Goal: Task Accomplishment & Management: Manage account settings

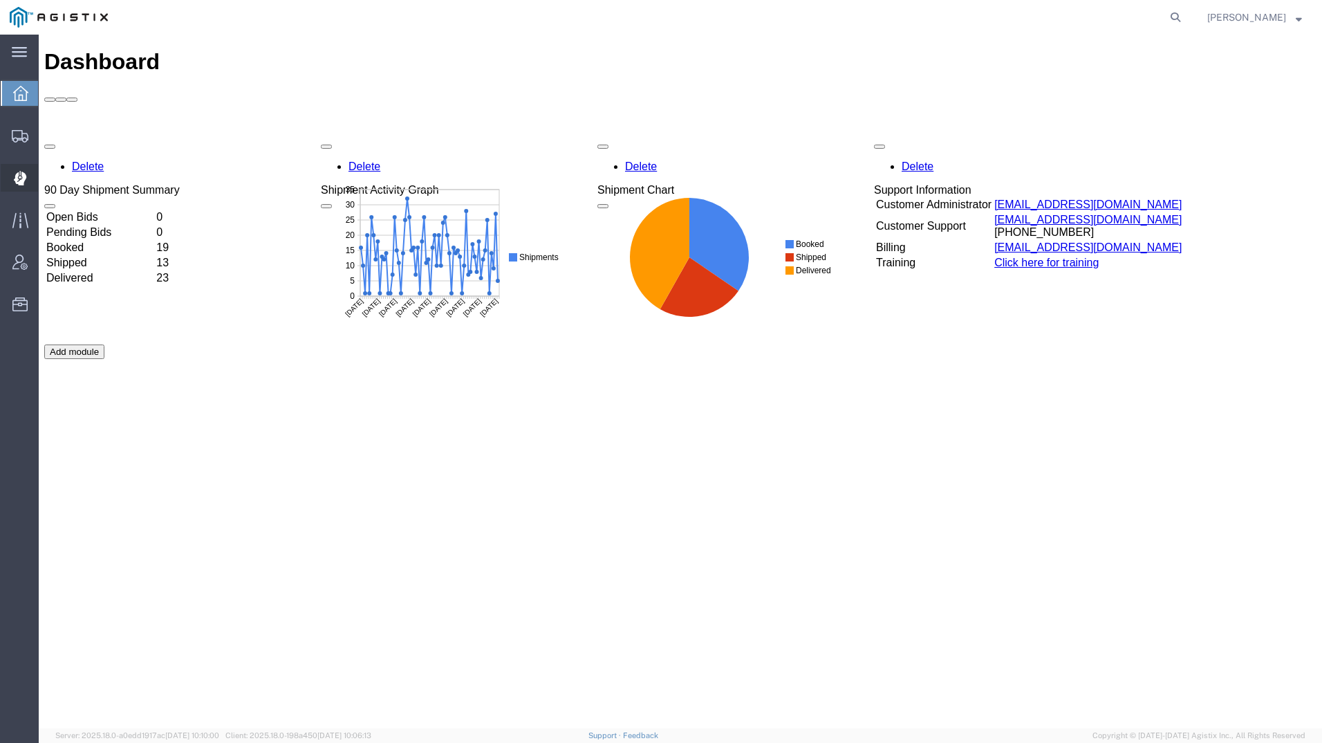
click at [24, 179] on icon at bounding box center [19, 178] width 12 height 14
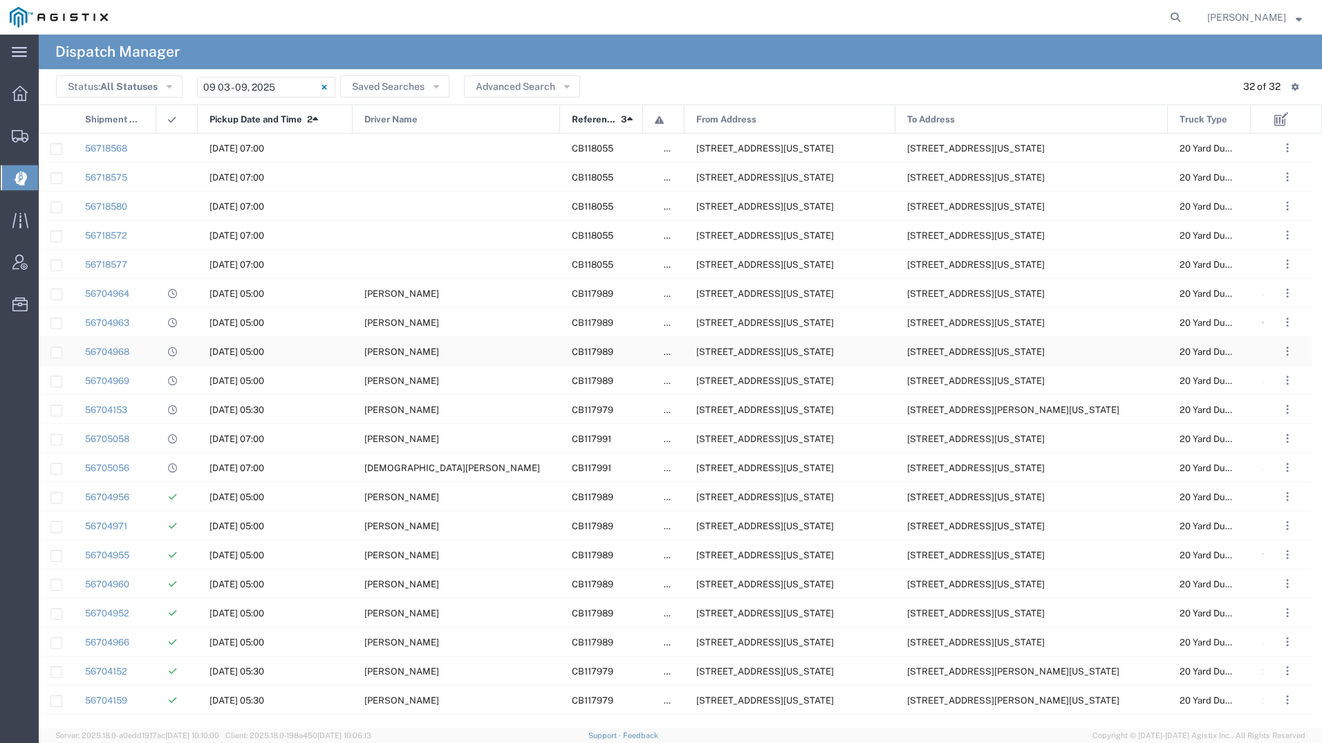
click at [401, 358] on div "[PERSON_NAME]" at bounding box center [456, 351] width 207 height 28
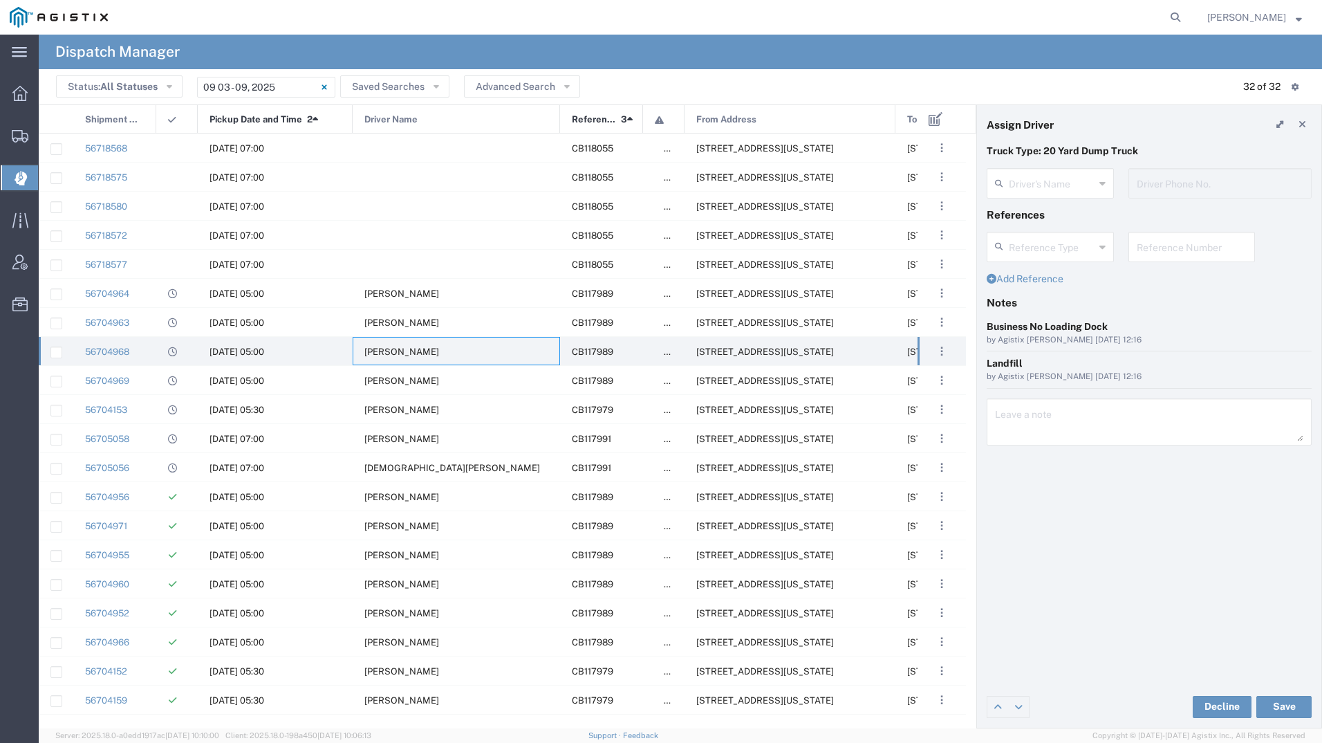
type input "[PERSON_NAME]"
type input "[PHONE_NUMBER]"
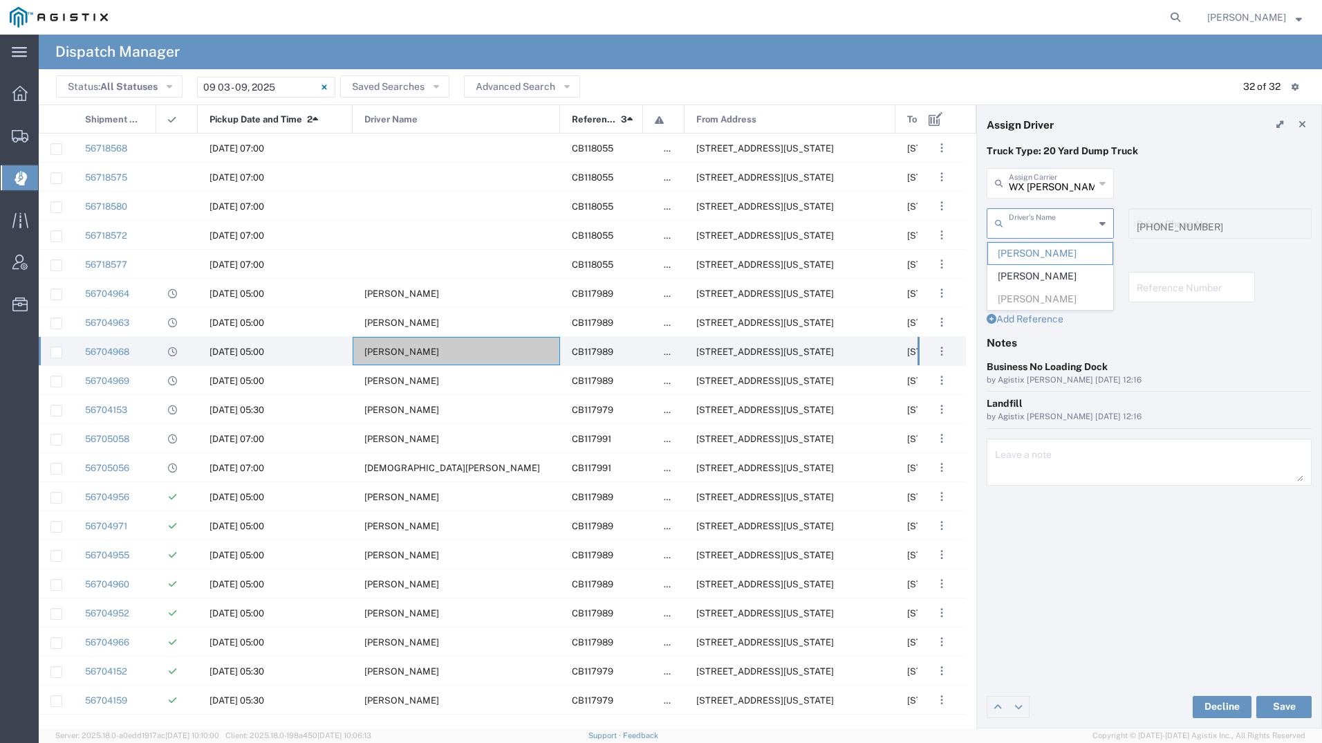
click at [1045, 231] on input "text" at bounding box center [1052, 222] width 86 height 24
click at [1033, 270] on span "[PERSON_NAME]" at bounding box center [1050, 276] width 124 height 21
type input "[PERSON_NAME]"
type input "[PHONE_NUMBER]"
click at [1285, 707] on button "Save" at bounding box center [1283, 707] width 55 height 22
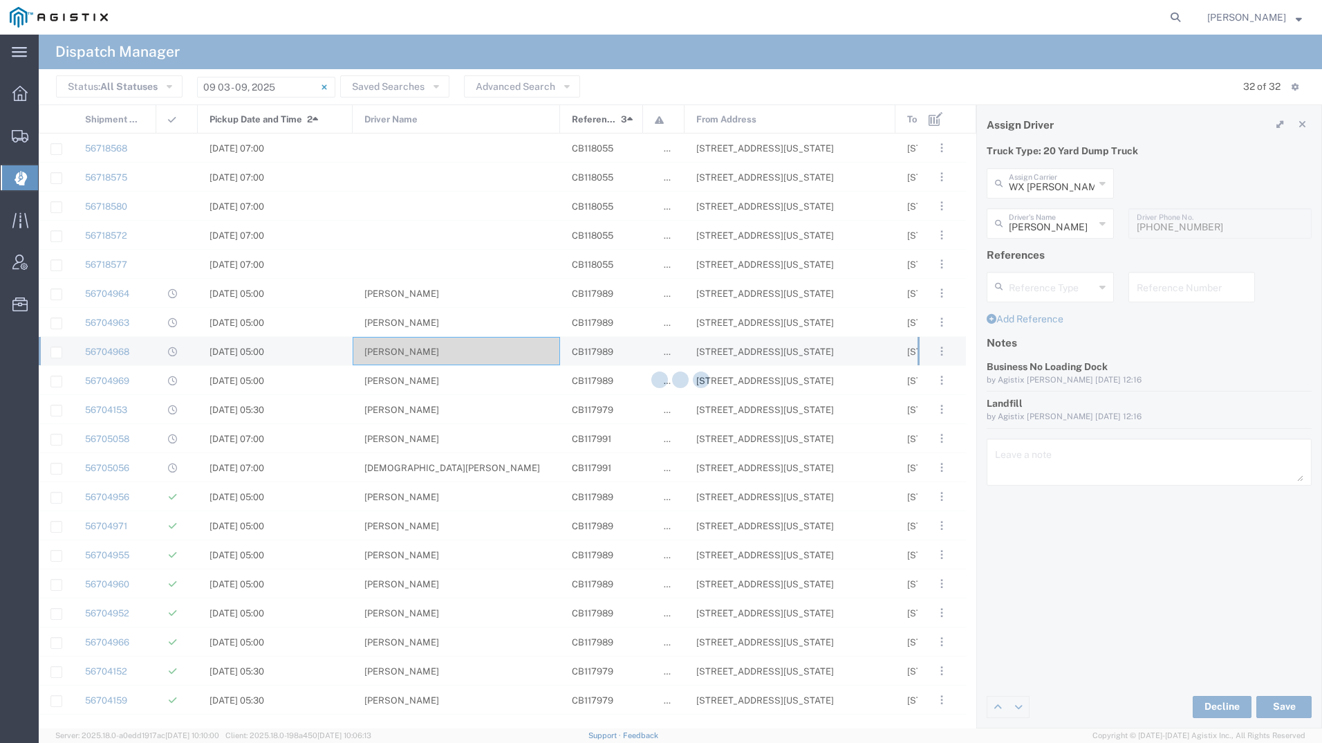
type input "[PERSON_NAME]"
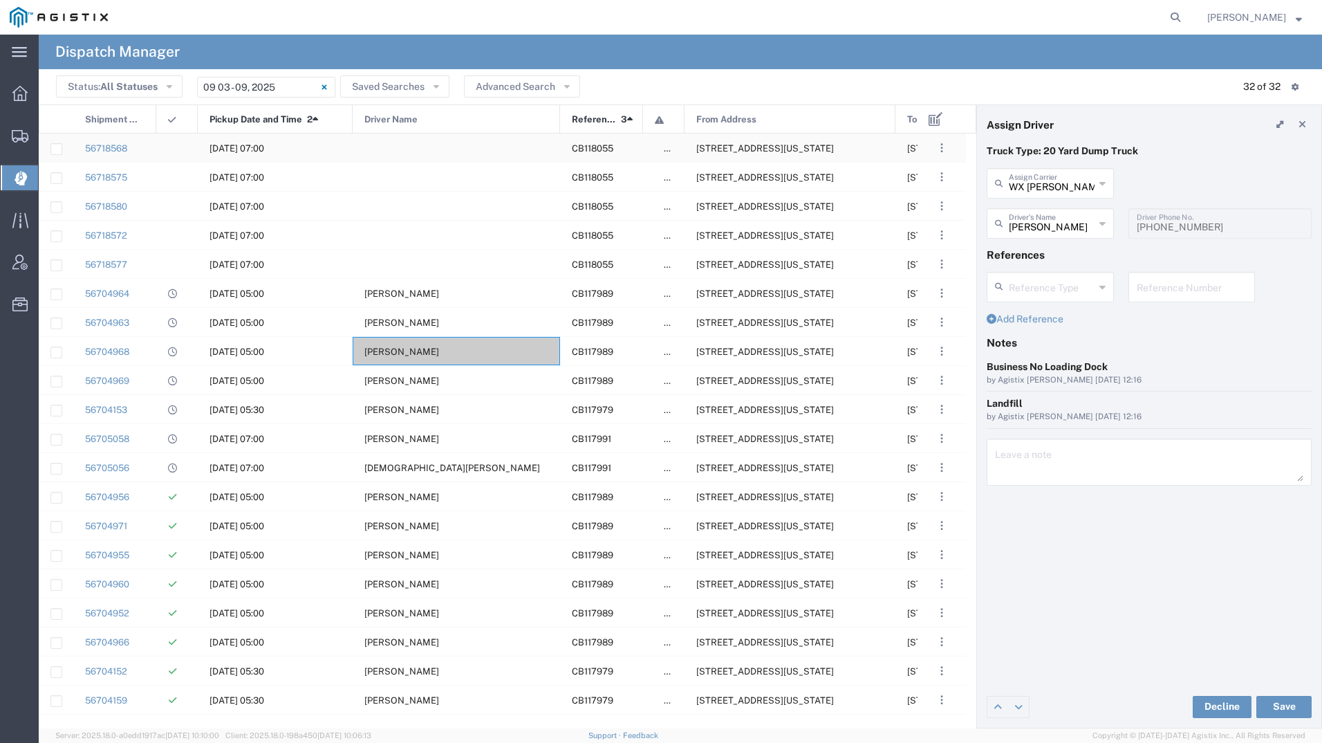
click at [834, 144] on span "[STREET_ADDRESS][US_STATE]" at bounding box center [765, 148] width 138 height 10
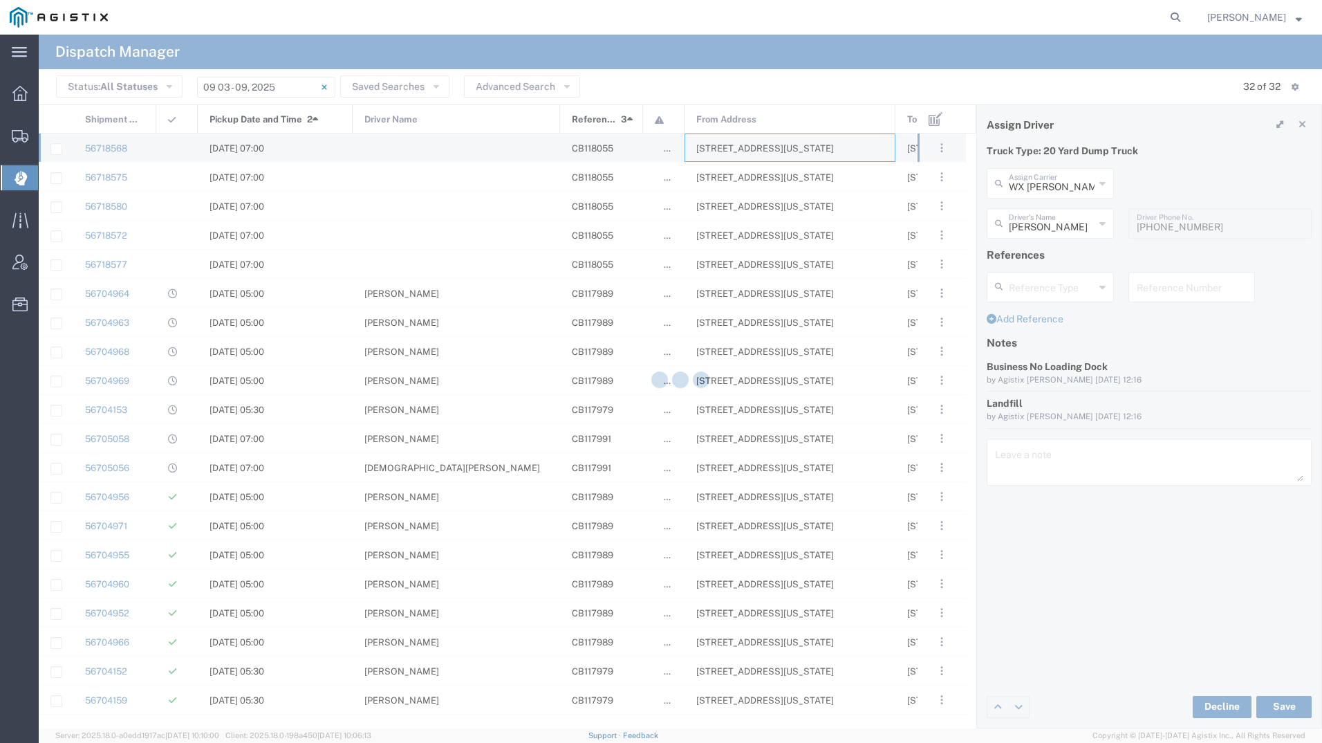
type input "[PERSON_NAME] Tanks Inc"
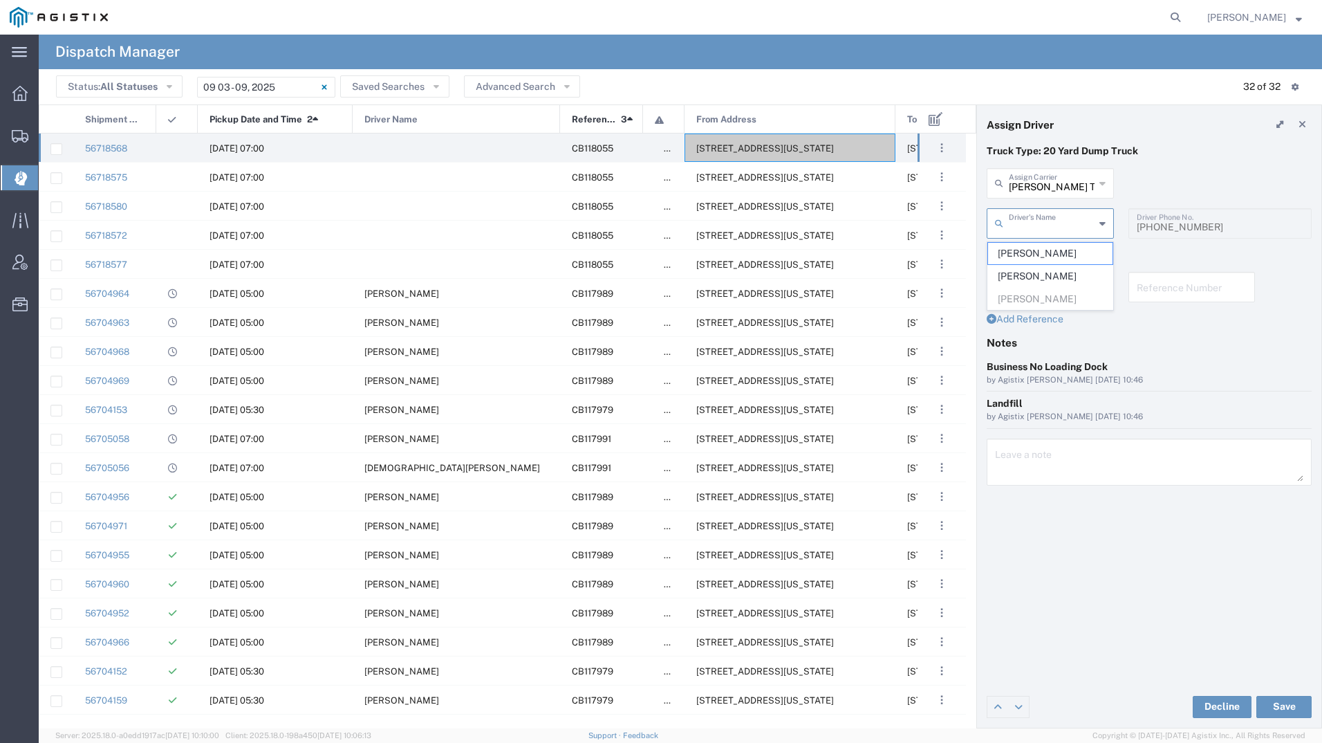
click at [1055, 221] on input "text" at bounding box center [1052, 222] width 86 height 24
type input "re"
type input "n"
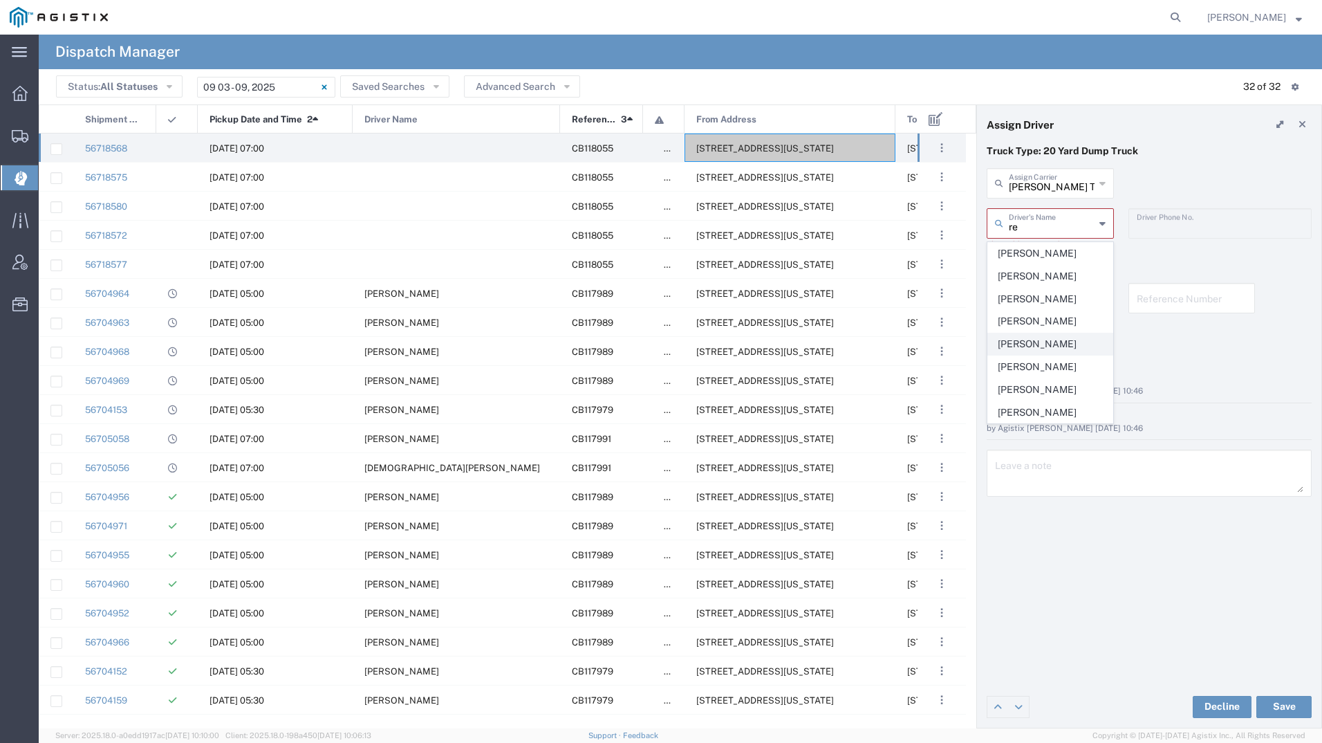
click at [1030, 355] on span "[PERSON_NAME]" at bounding box center [1050, 343] width 124 height 21
type input "[PERSON_NAME]"
type input "5593287824"
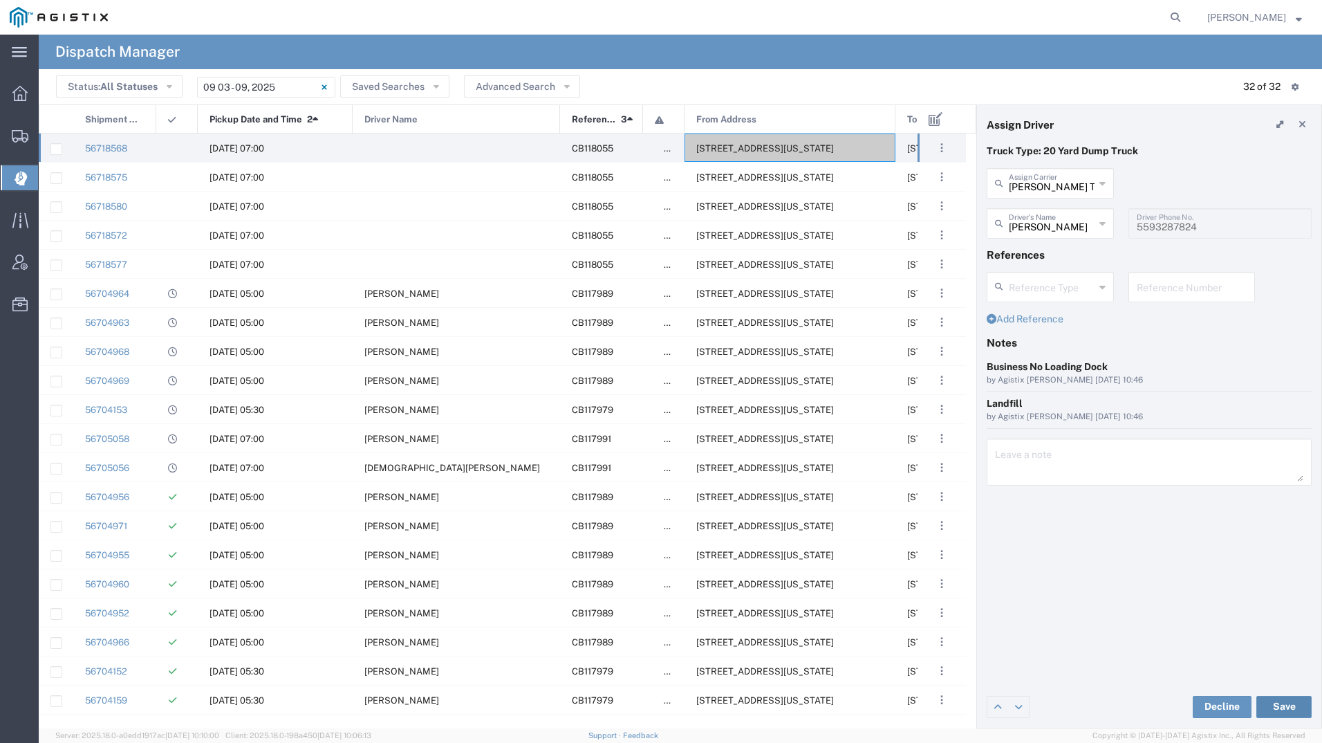
click at [1294, 703] on button "Save" at bounding box center [1283, 707] width 55 height 22
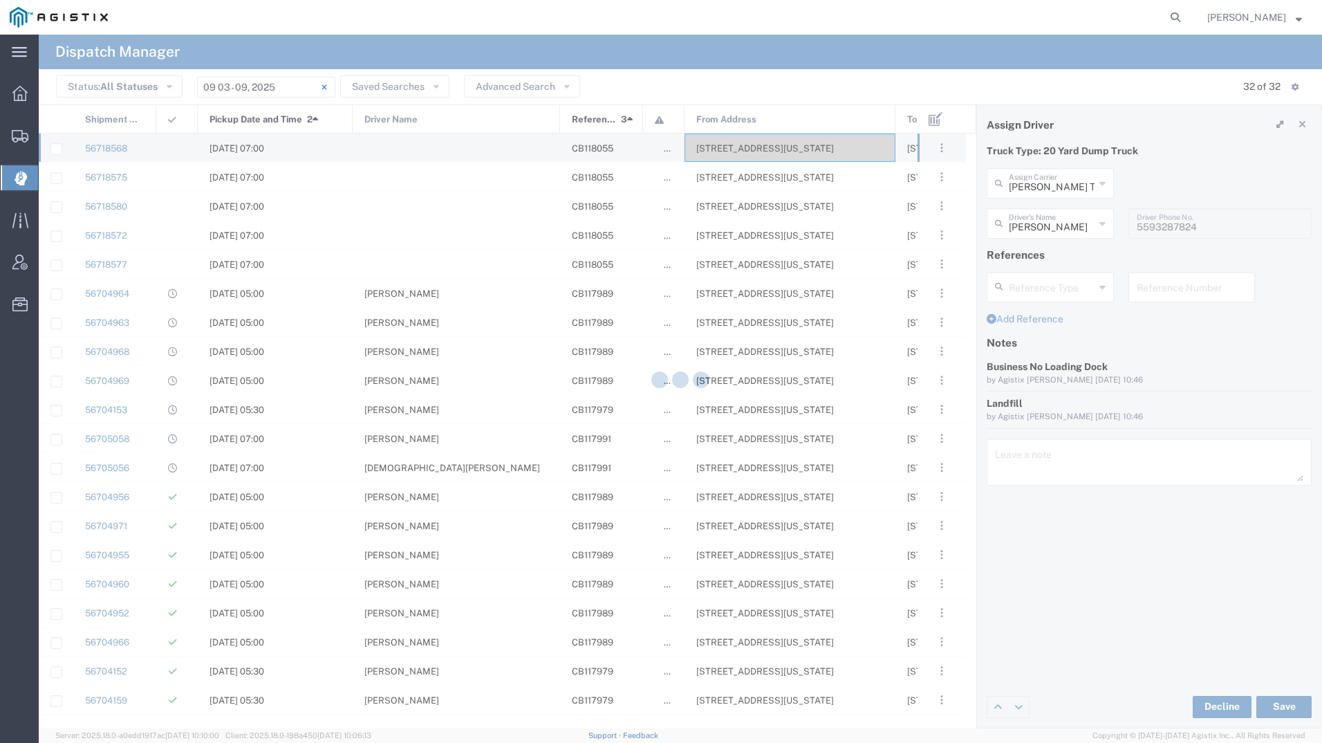
type input "[PERSON_NAME]"
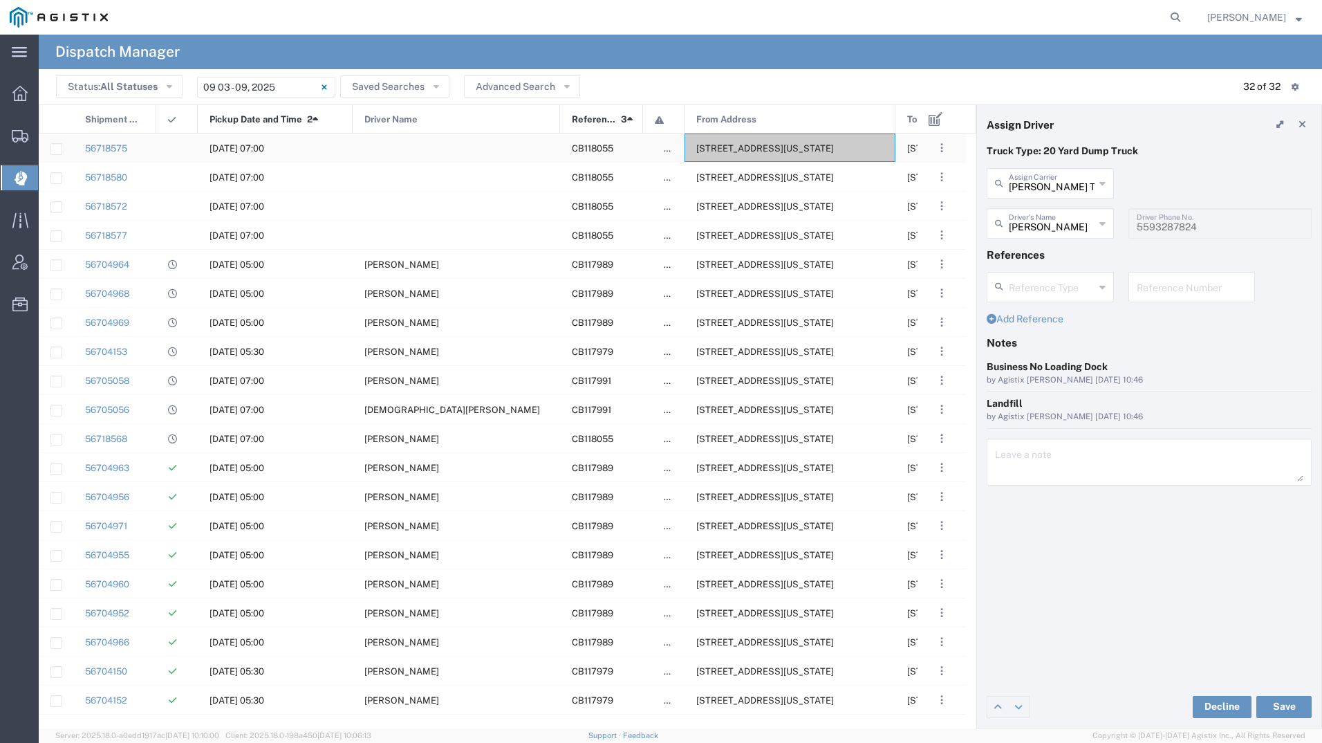
click at [752, 146] on span "[STREET_ADDRESS][US_STATE]" at bounding box center [765, 148] width 138 height 10
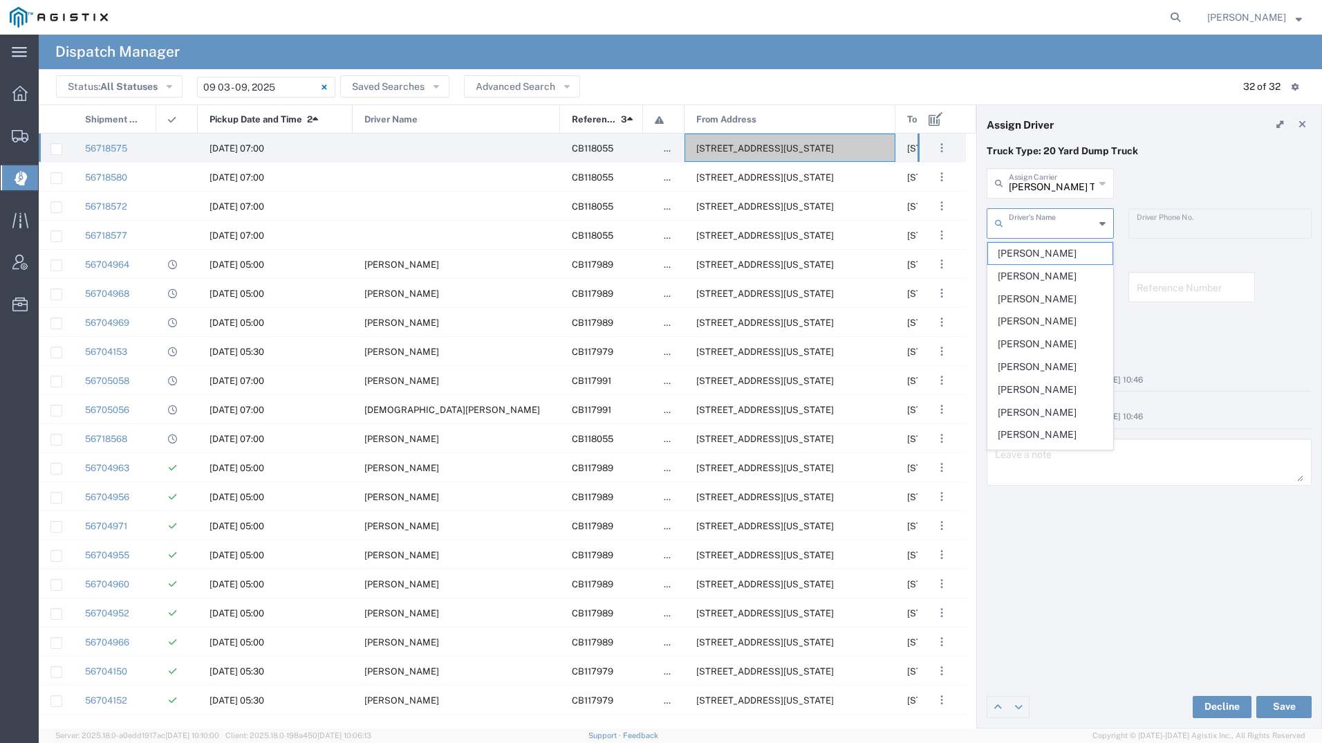
click at [1034, 225] on input "text" at bounding box center [1052, 222] width 86 height 24
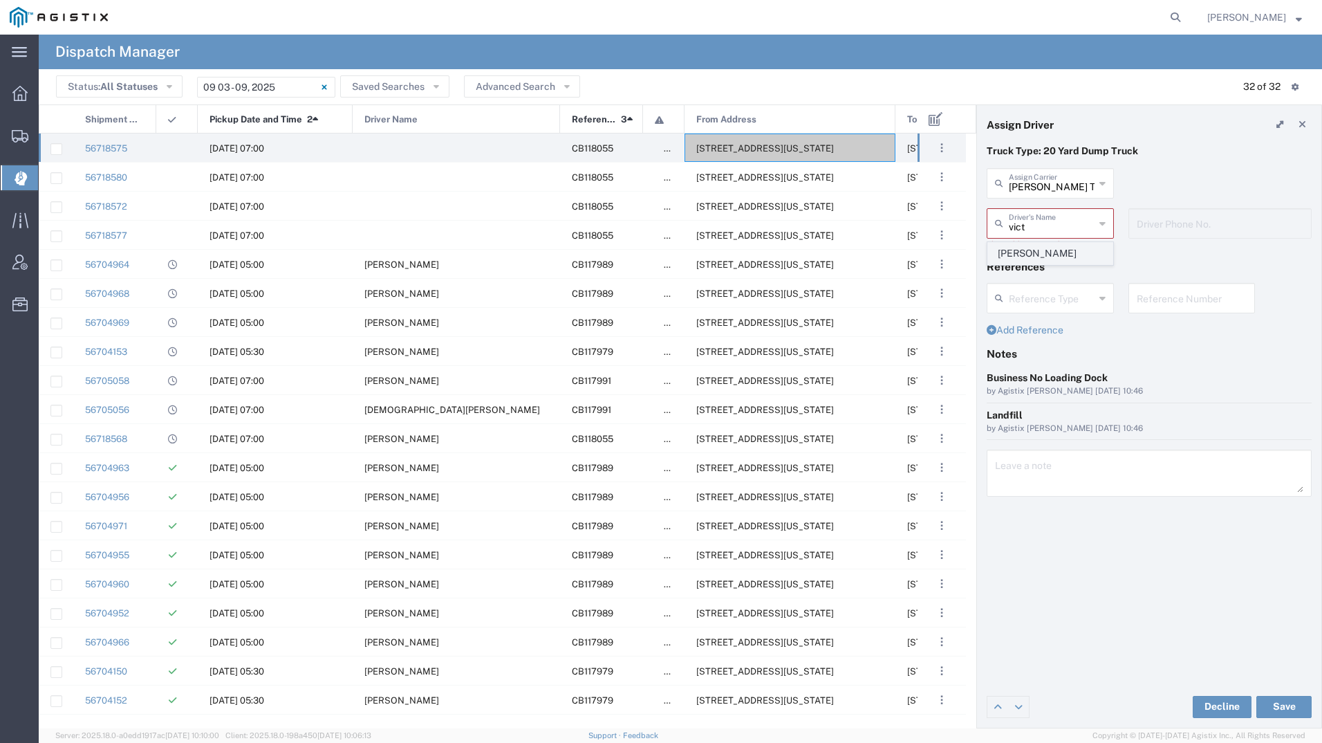
click at [1030, 254] on span "[PERSON_NAME]" at bounding box center [1050, 253] width 124 height 21
type input "[PERSON_NAME]"
type input "9257862409"
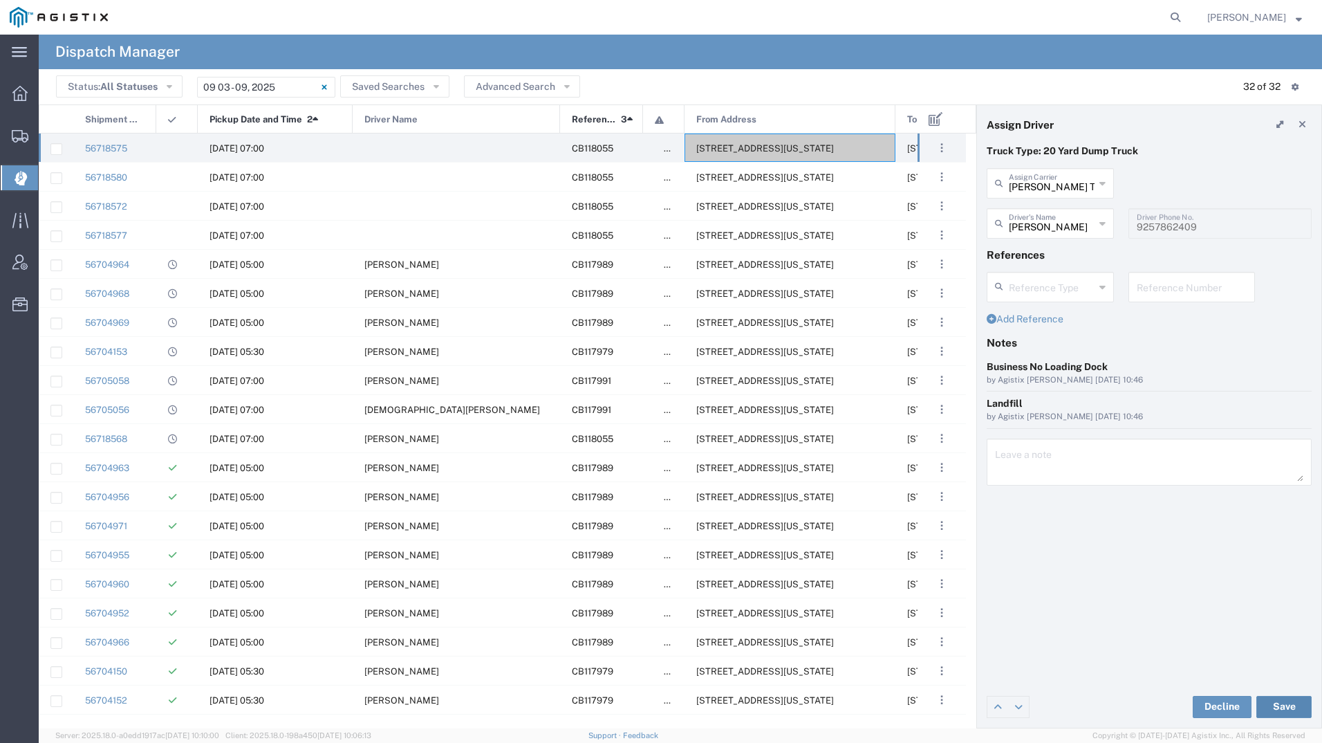
click at [1294, 696] on button "Save" at bounding box center [1283, 707] width 55 height 22
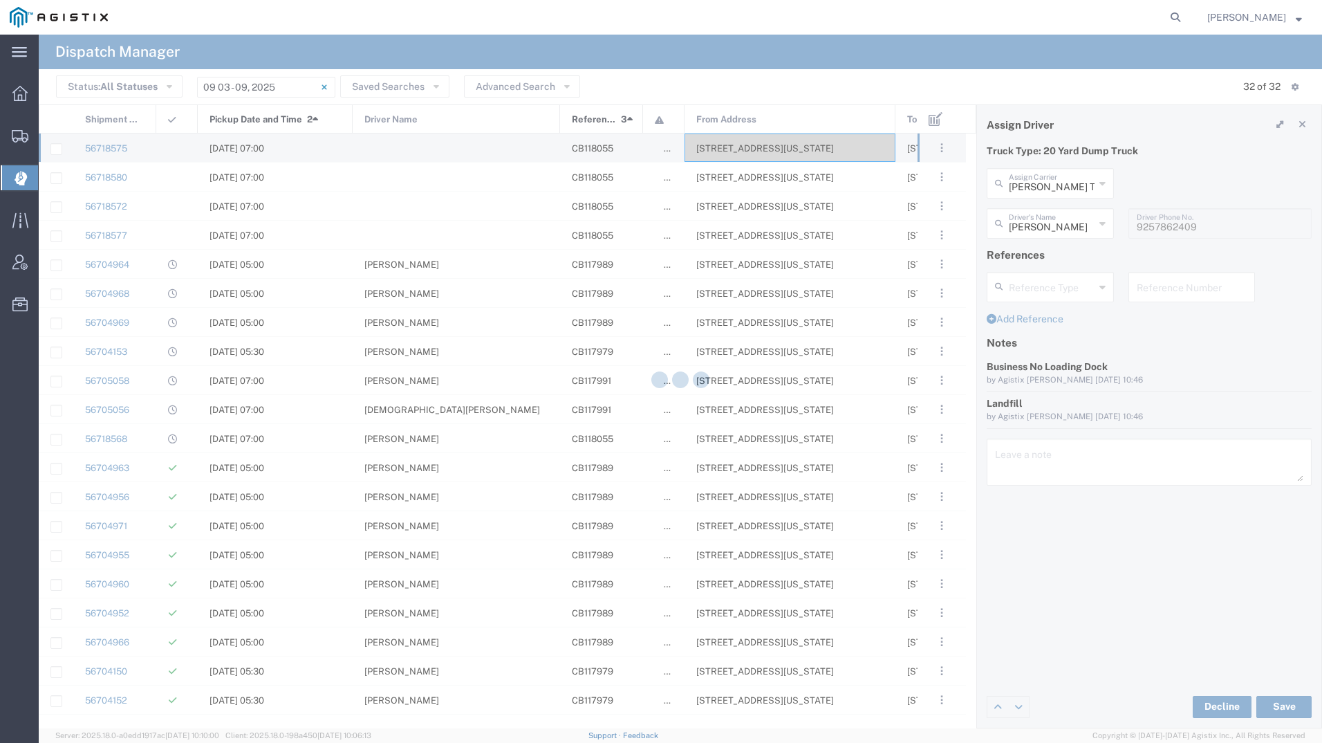
type input "[PERSON_NAME]"
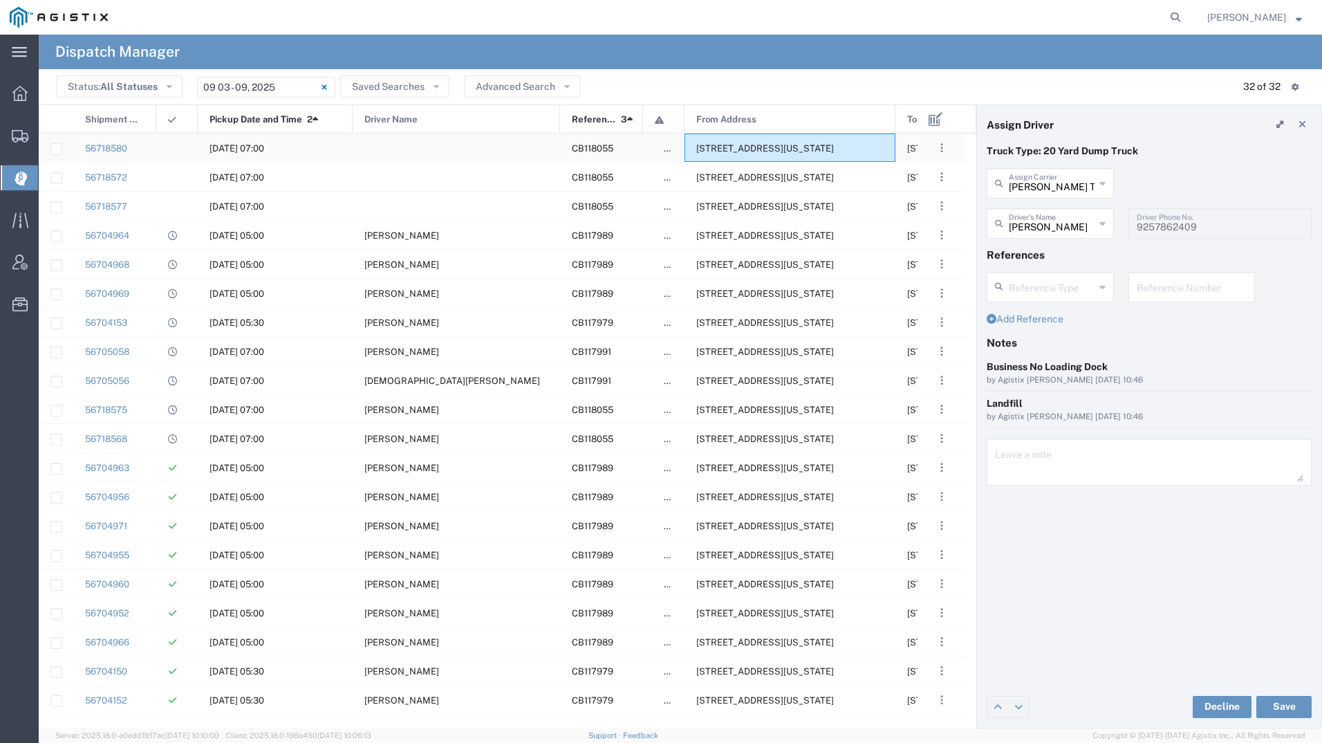
click at [769, 146] on span "[STREET_ADDRESS][US_STATE]" at bounding box center [765, 148] width 138 height 10
click at [1054, 224] on input "text" at bounding box center [1052, 222] width 87 height 24
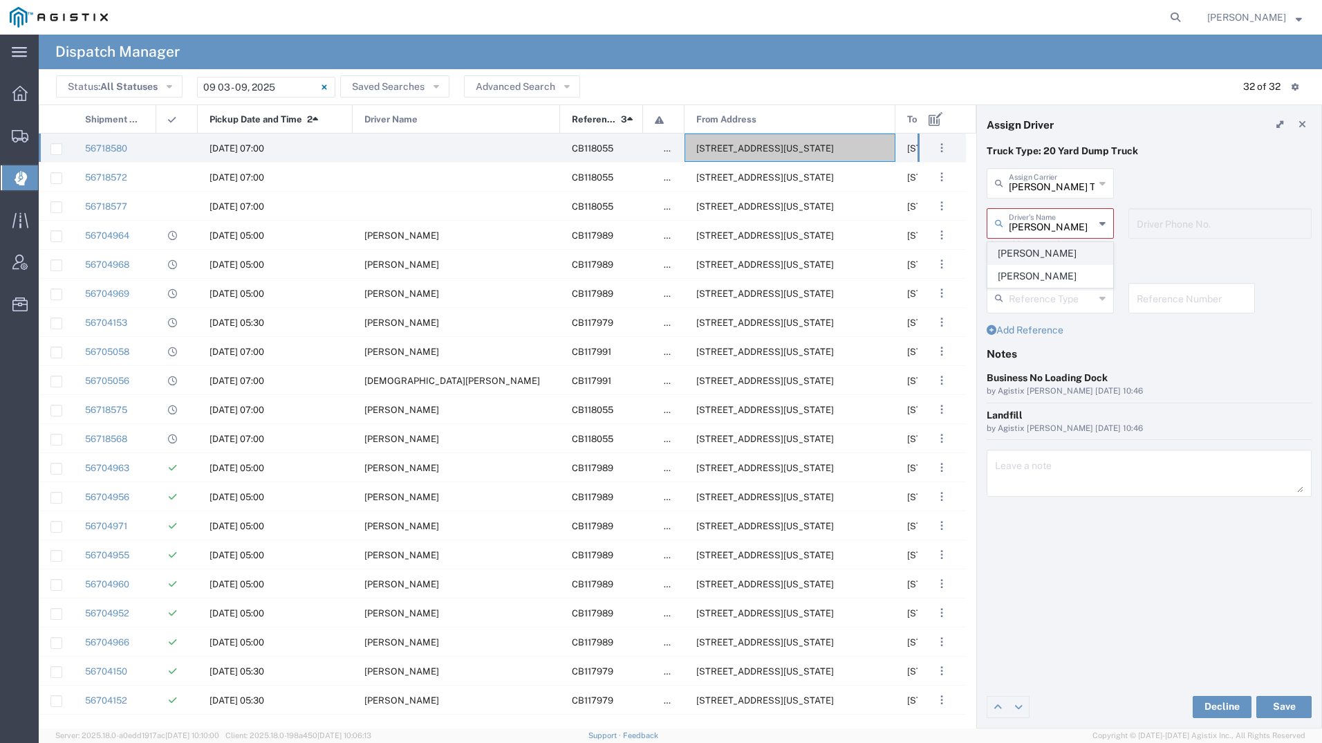
click at [1050, 253] on span "[PERSON_NAME]" at bounding box center [1050, 253] width 124 height 21
type input "[PERSON_NAME]"
type input "5597941521"
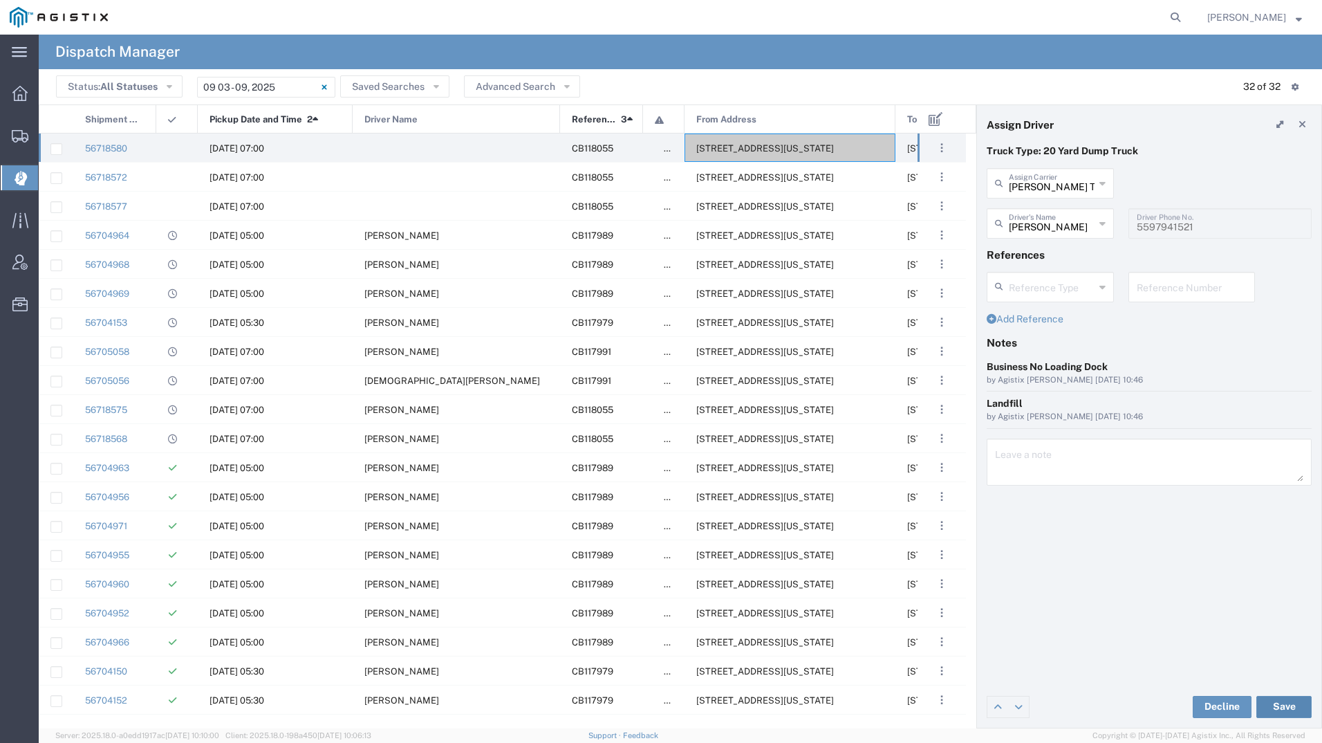
click at [1273, 700] on button "Save" at bounding box center [1283, 707] width 55 height 22
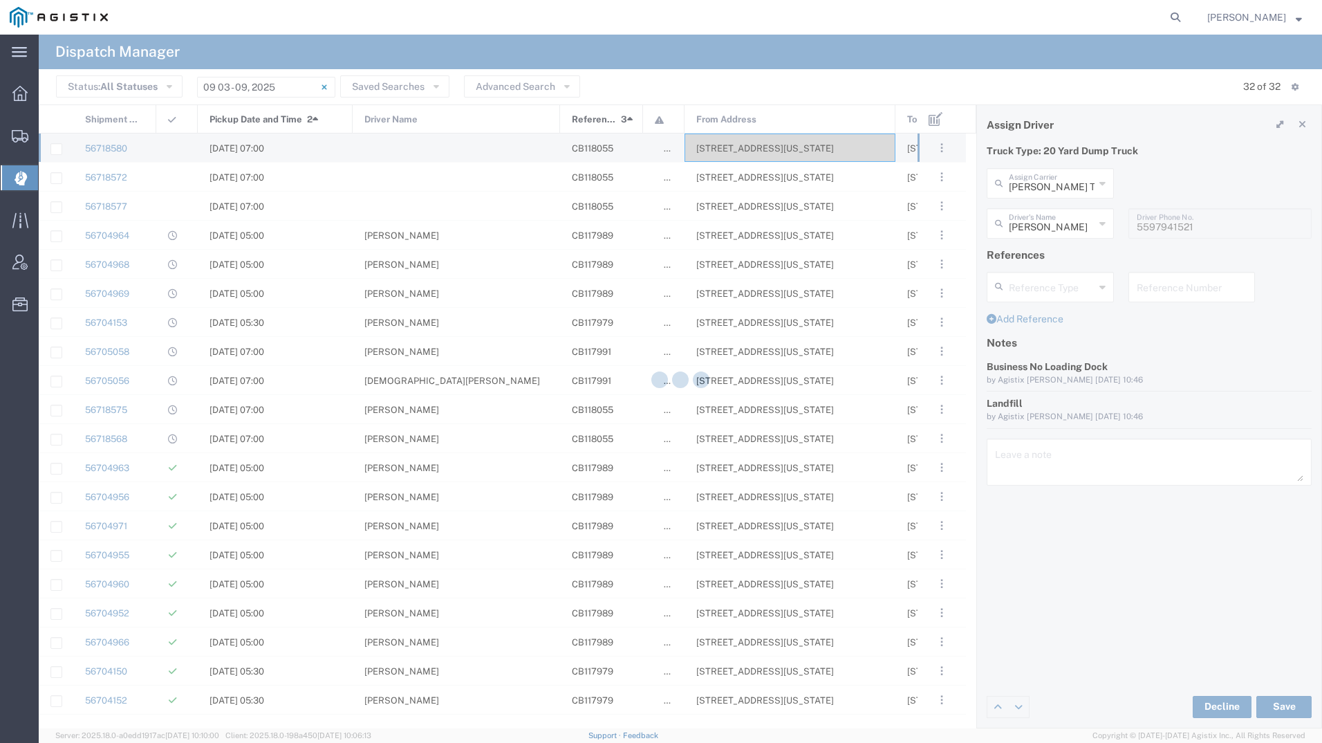
type input "[PERSON_NAME]"
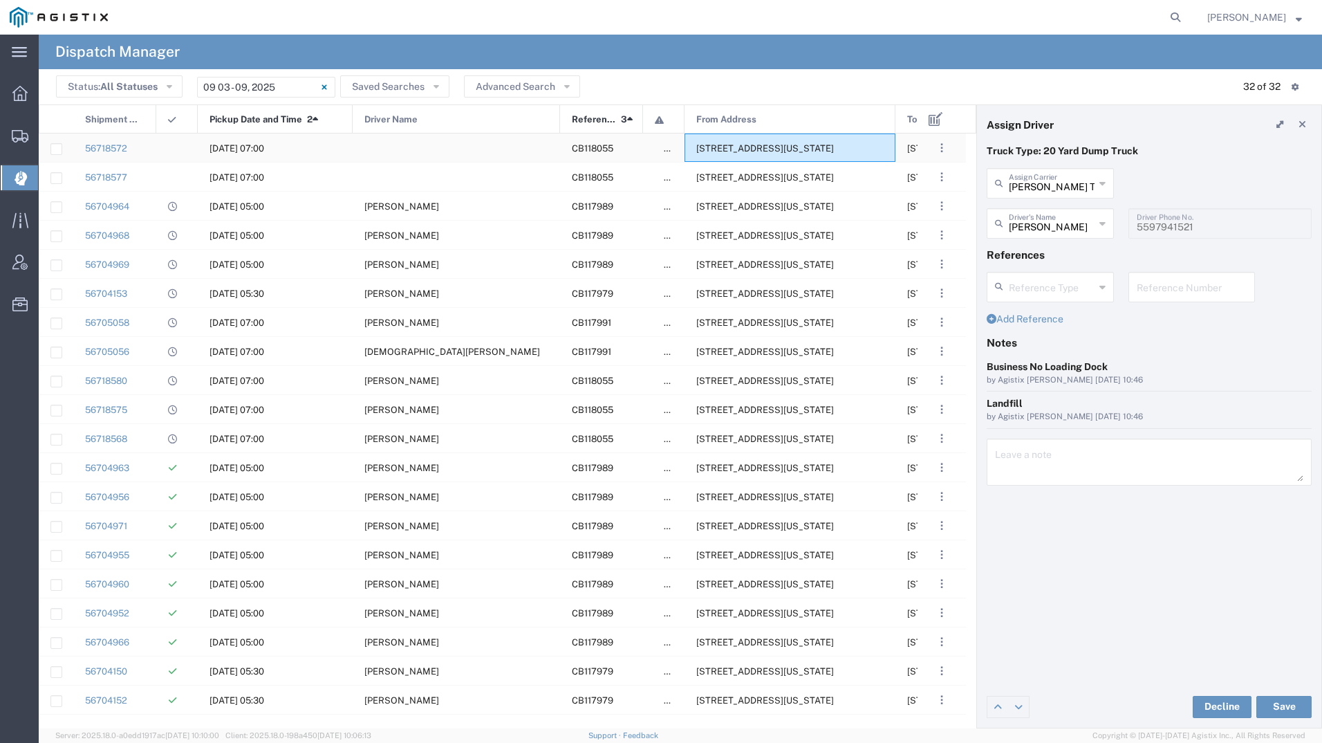
click at [717, 149] on span "[STREET_ADDRESS][US_STATE]" at bounding box center [765, 148] width 138 height 10
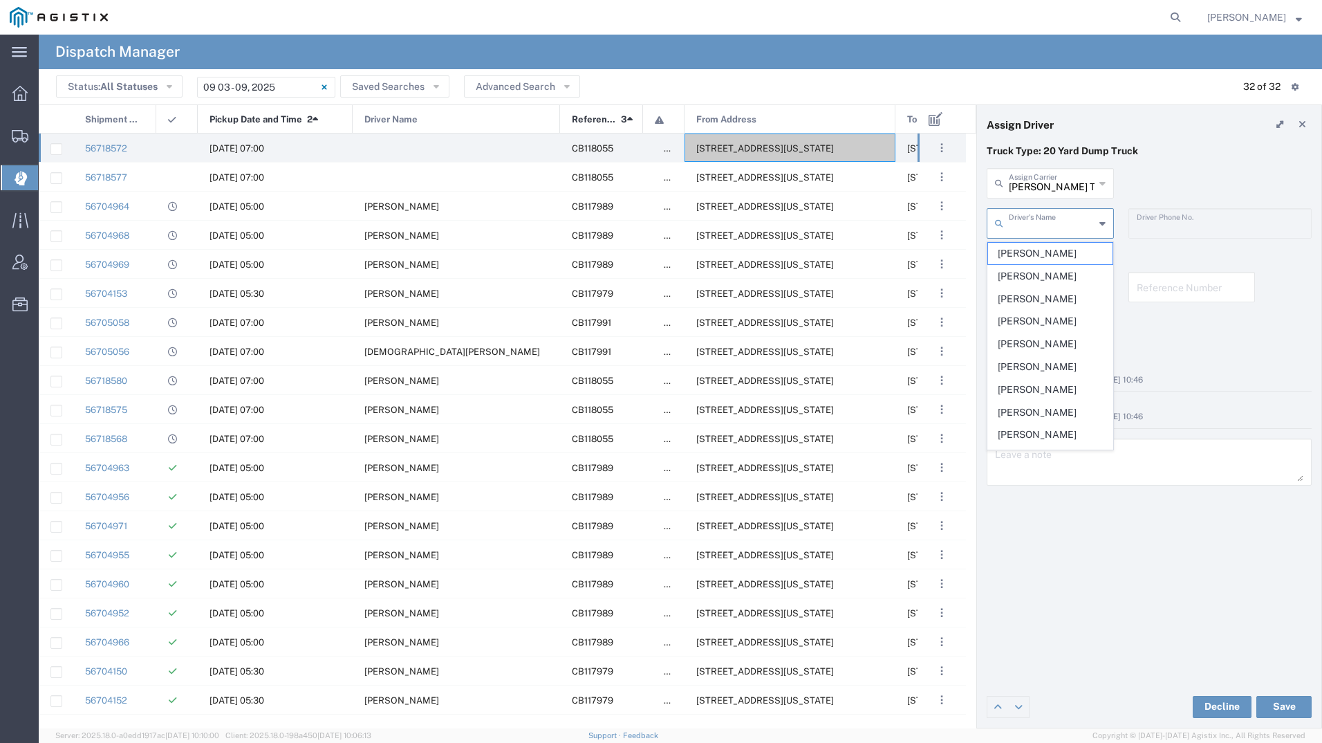
click at [1050, 221] on input "text" at bounding box center [1052, 222] width 86 height 24
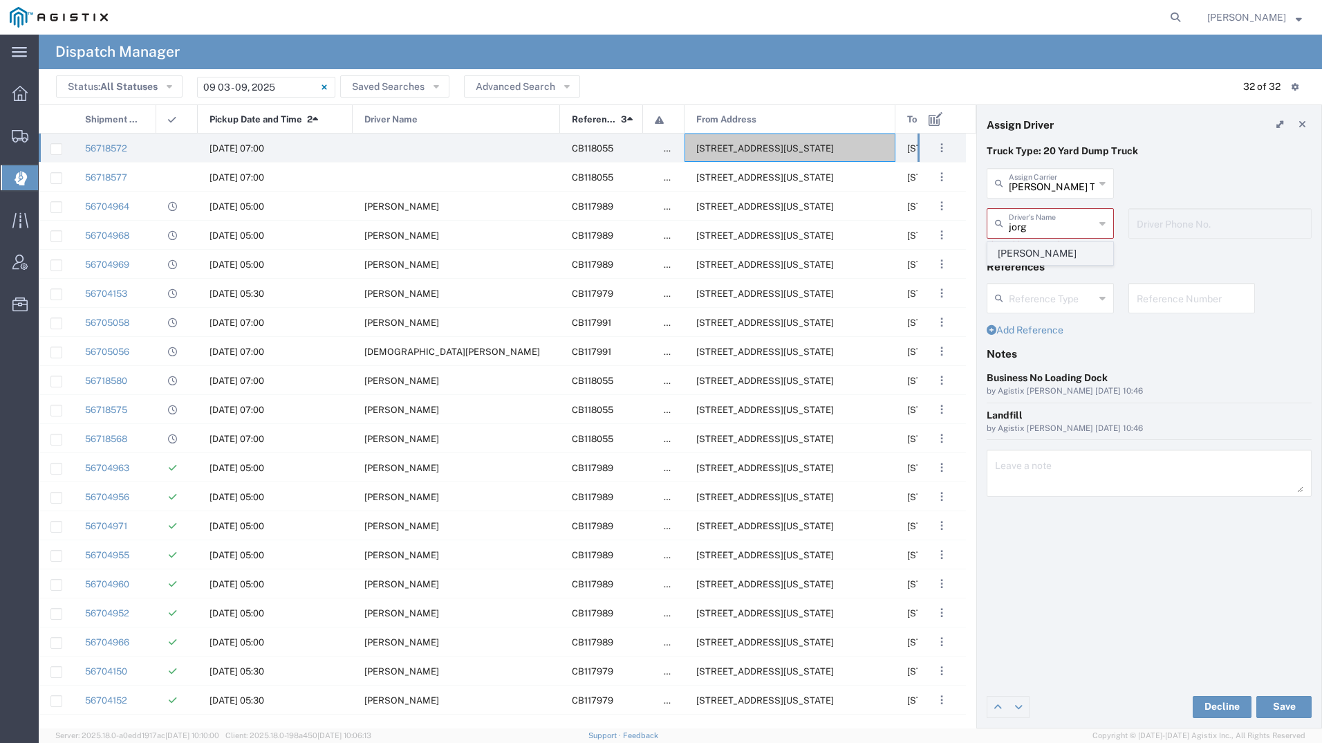
click at [1092, 251] on span "[PERSON_NAME]" at bounding box center [1050, 253] width 124 height 21
type input "[PERSON_NAME]"
type input "[PHONE_NUMBER]"
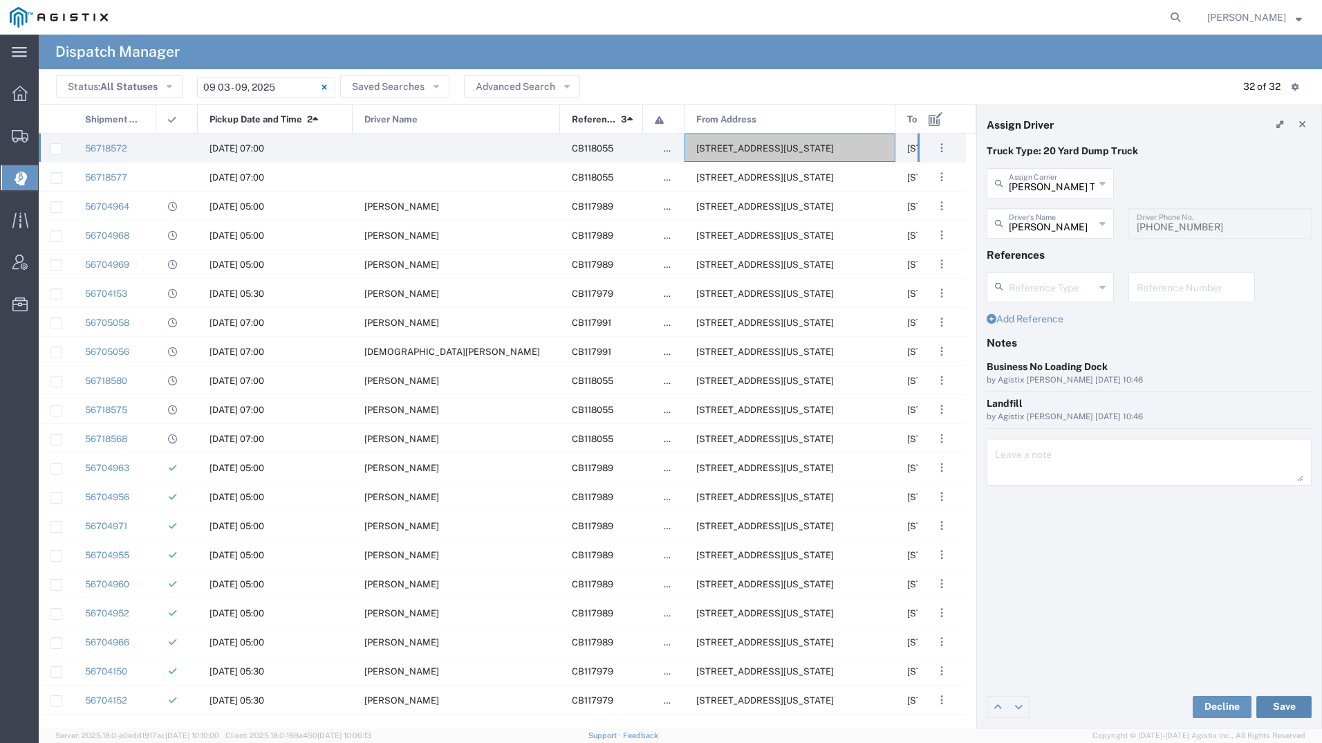
click at [1288, 705] on button "Save" at bounding box center [1283, 707] width 55 height 22
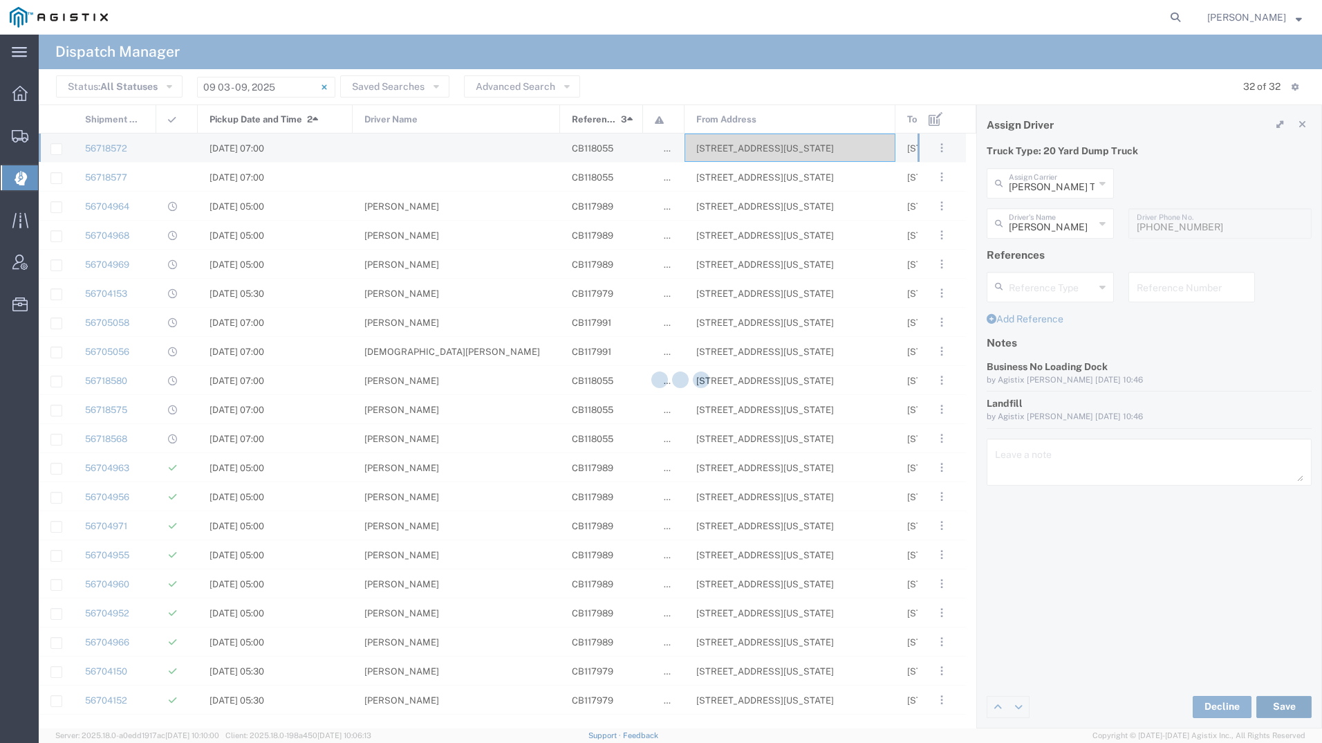
type input "[PERSON_NAME]"
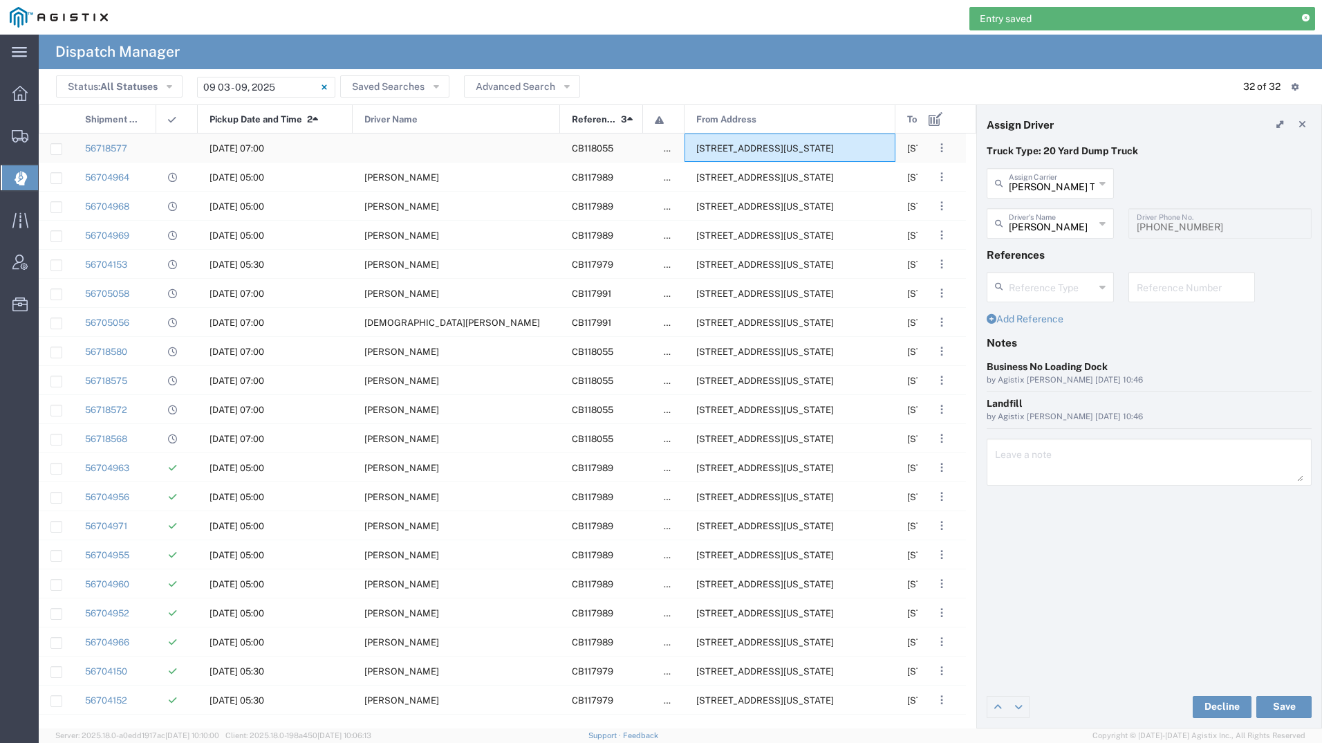
click at [830, 146] on span "[STREET_ADDRESS][US_STATE]" at bounding box center [765, 148] width 138 height 10
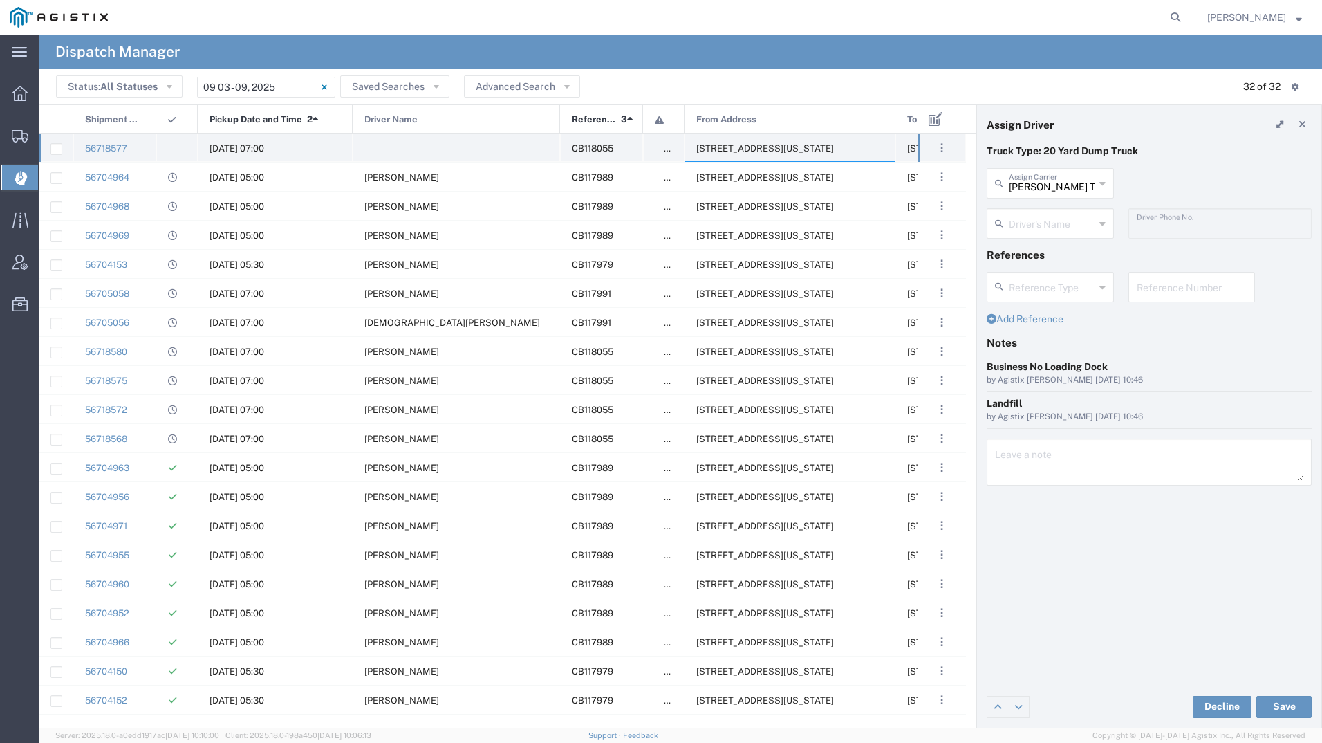
click at [759, 149] on span "[STREET_ADDRESS][US_STATE]" at bounding box center [765, 148] width 138 height 10
click at [759, 147] on span "[STREET_ADDRESS][US_STATE]" at bounding box center [765, 148] width 138 height 10
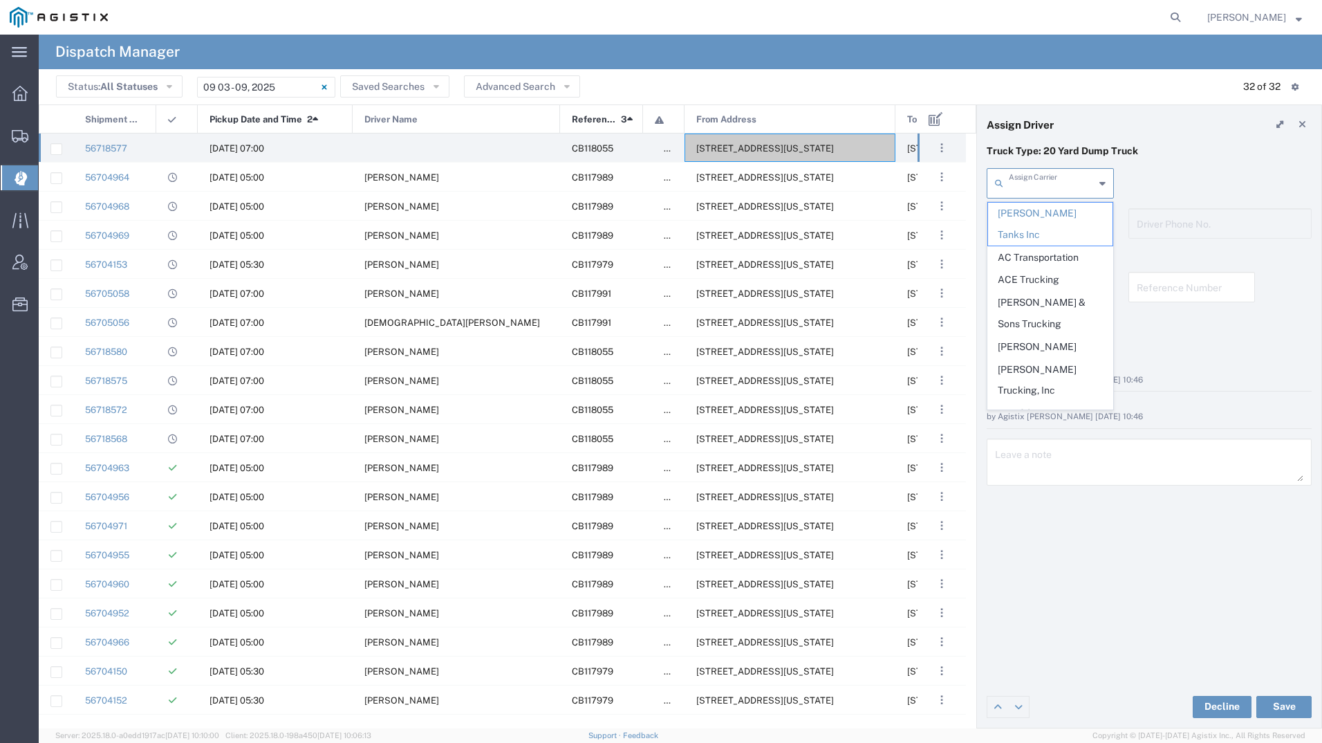
click at [1054, 178] on input "text" at bounding box center [1052, 182] width 86 height 24
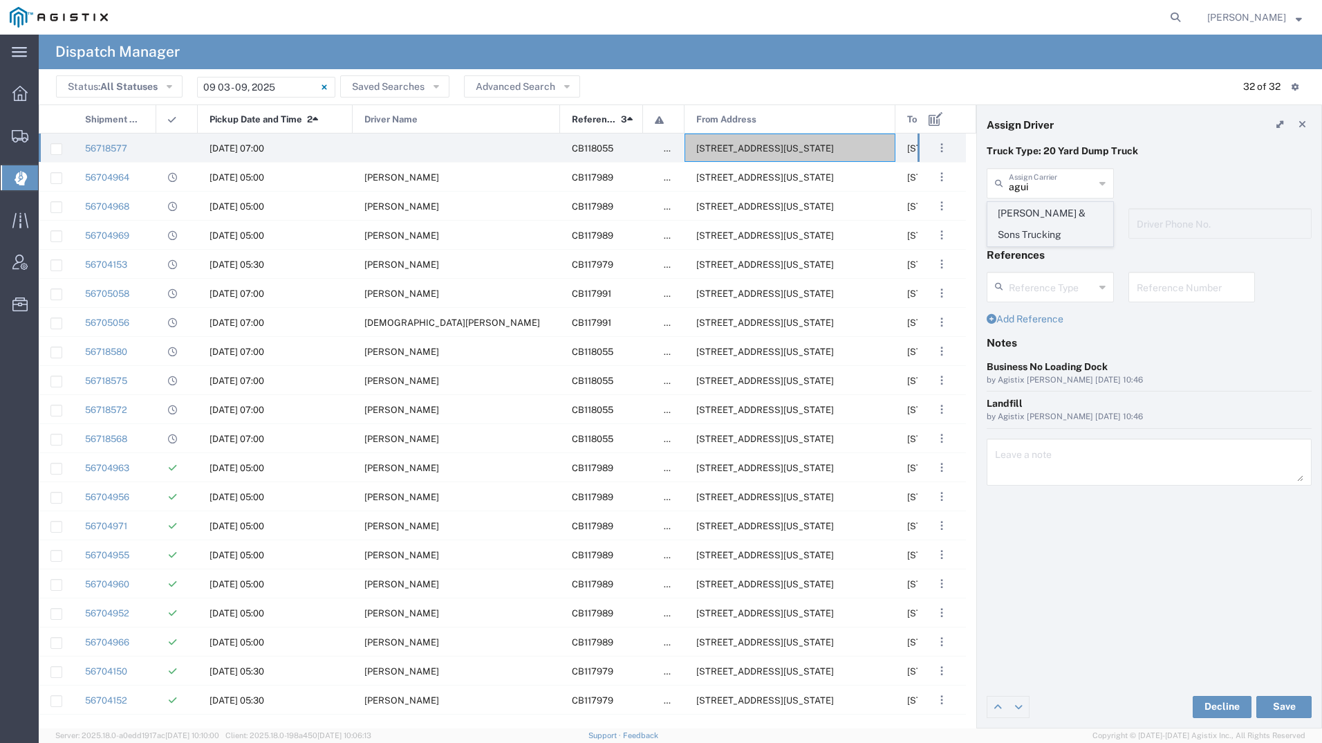
click at [1046, 219] on span "[PERSON_NAME] & Sons Trucking" at bounding box center [1050, 224] width 124 height 43
type input "[PERSON_NAME] & Sons Trucking"
click at [1046, 219] on input "text" at bounding box center [1052, 222] width 87 height 24
click at [1045, 250] on span "[PERSON_NAME]" at bounding box center [1050, 253] width 124 height 21
type input "[PERSON_NAME]"
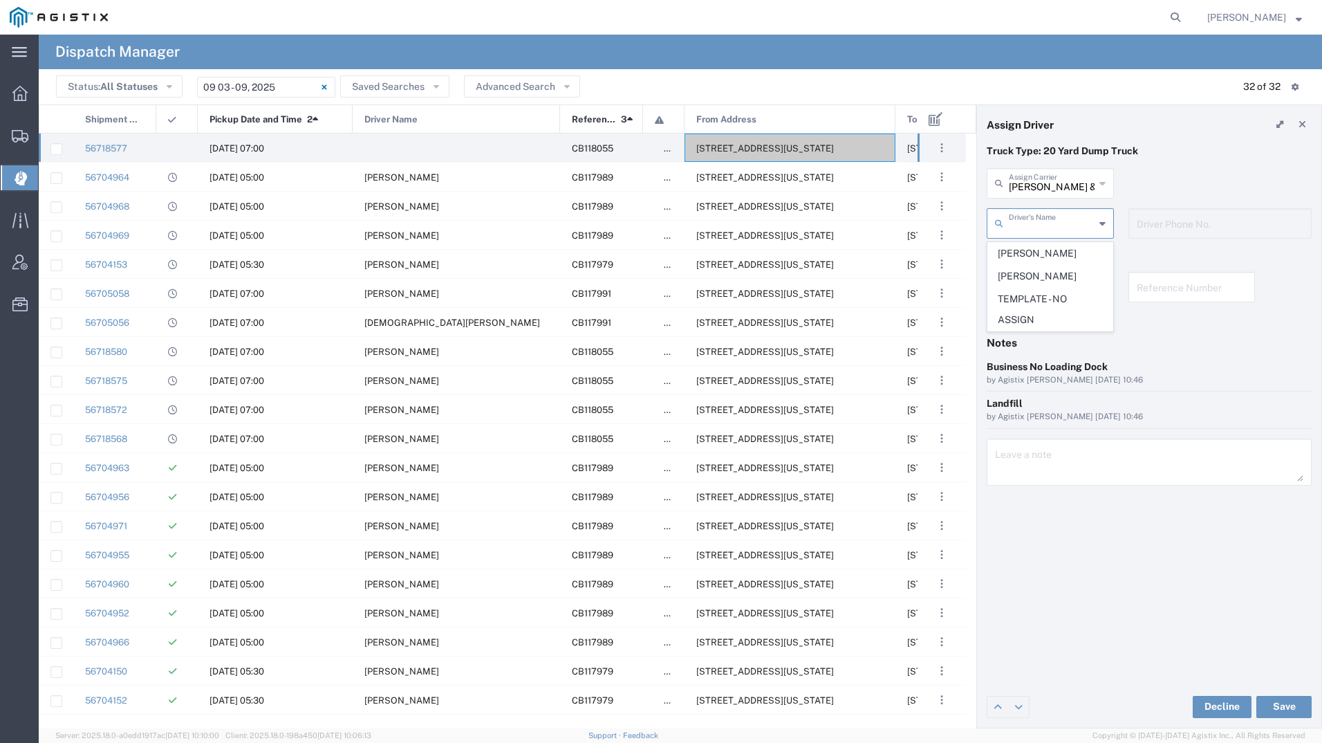
type input "9093499772"
click at [1281, 701] on button "Save" at bounding box center [1283, 707] width 55 height 22
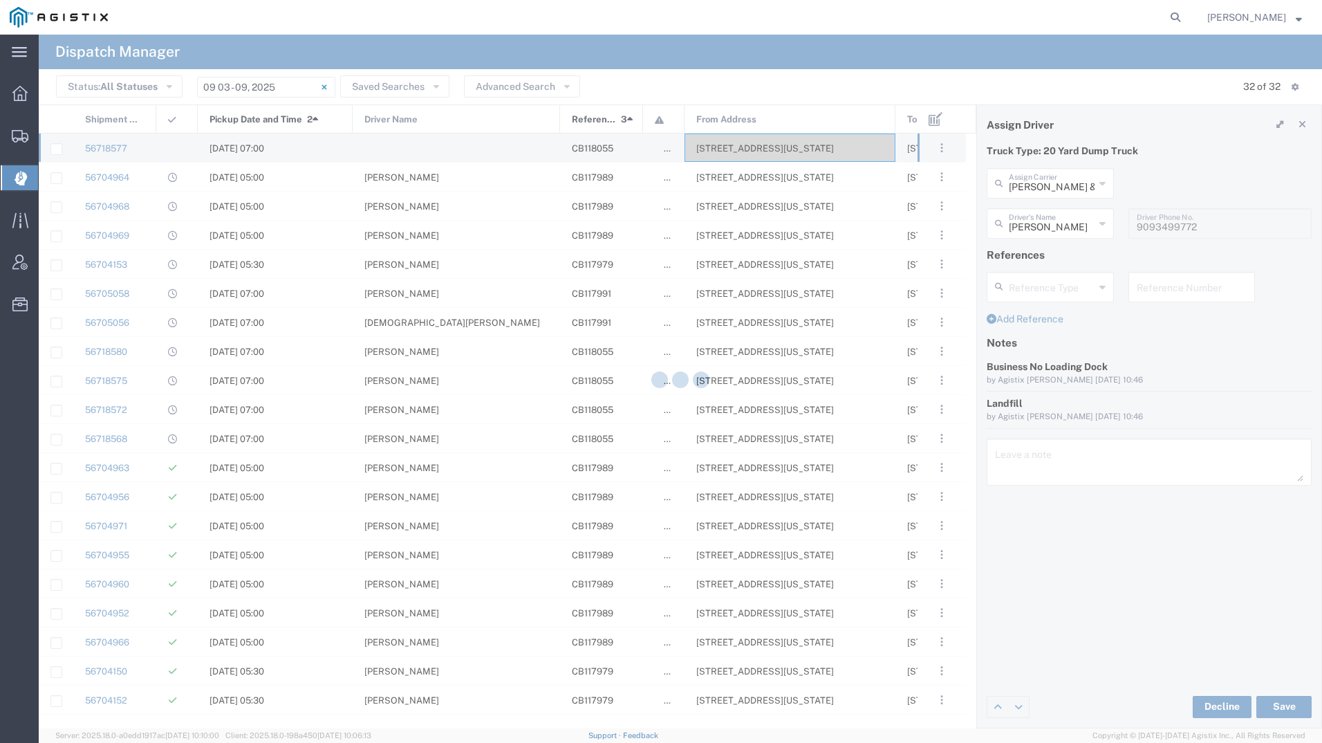
type input "[PERSON_NAME]"
type input "[PERSON_NAME] & Sons Trucking"
